Goal: Navigation & Orientation: Find specific page/section

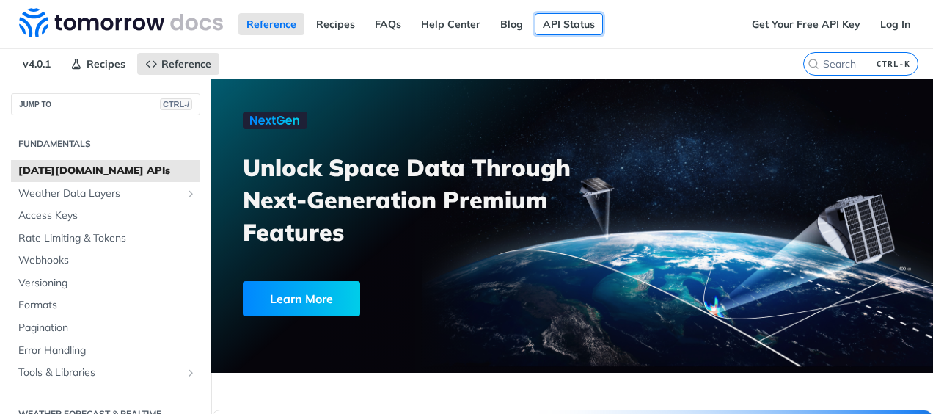
click at [574, 16] on link "API Status" at bounding box center [569, 24] width 68 height 22
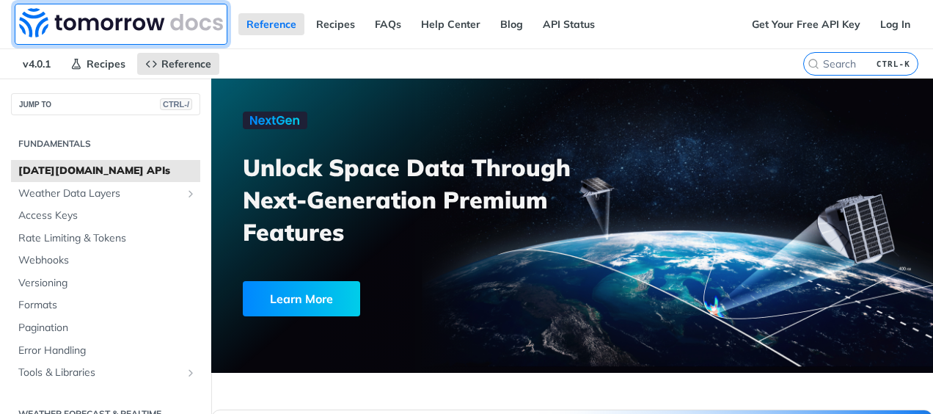
click at [103, 30] on img at bounding box center [121, 22] width 204 height 29
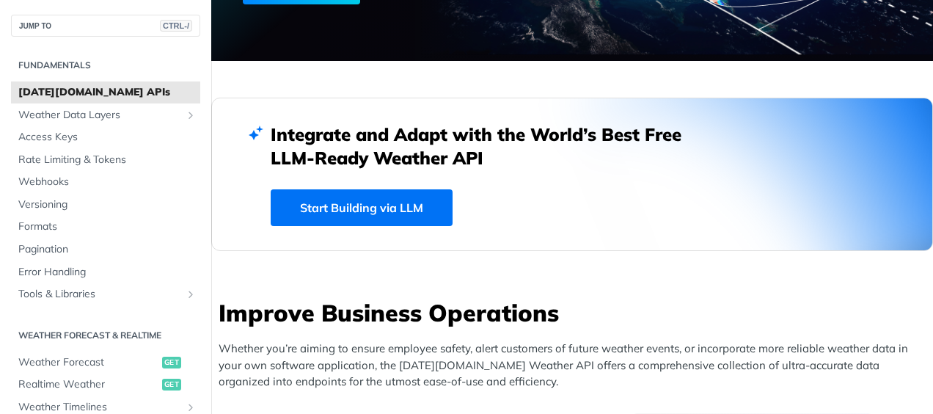
scroll to position [318, 0]
